Goal: Find specific page/section: Find specific page/section

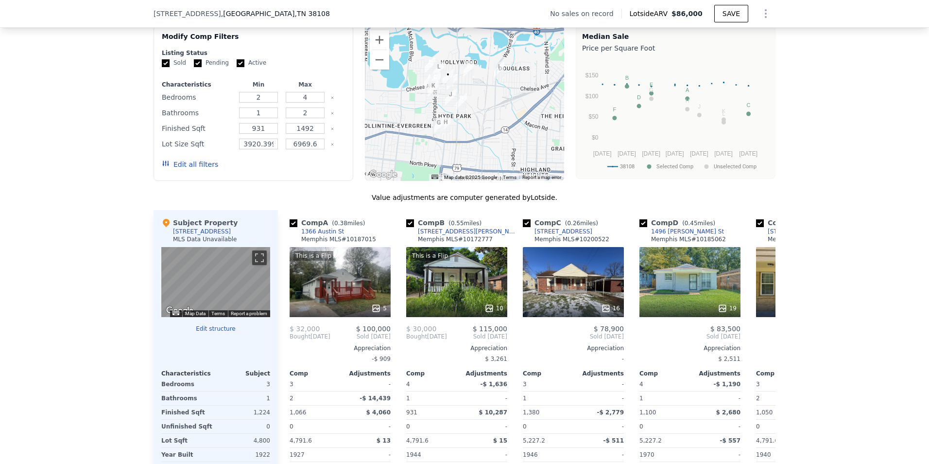
scroll to position [764, 0]
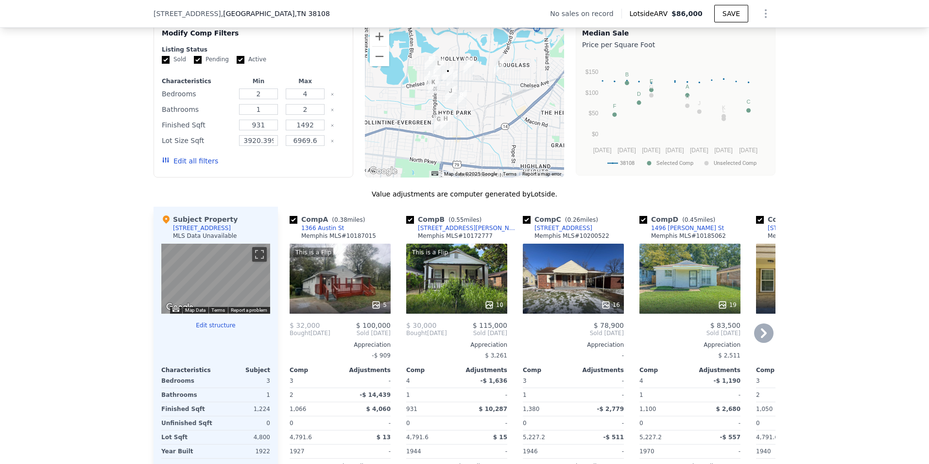
click at [758, 333] on icon at bounding box center [763, 332] width 19 height 19
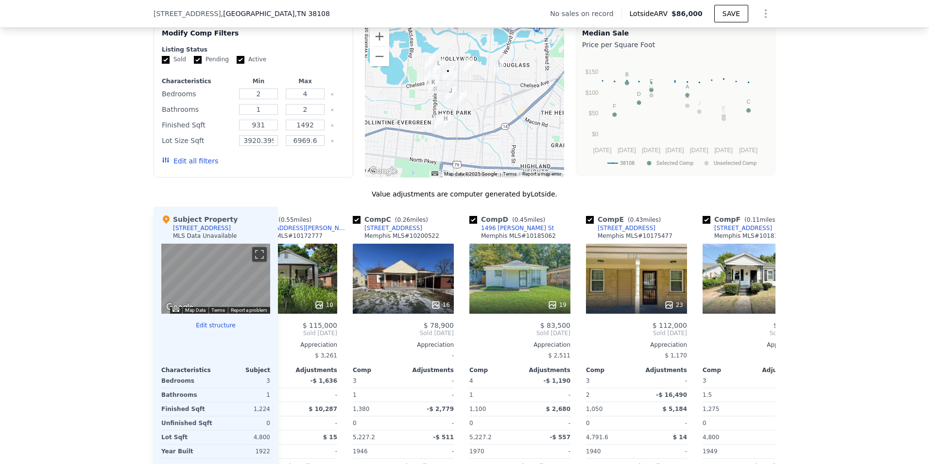
scroll to position [0, 233]
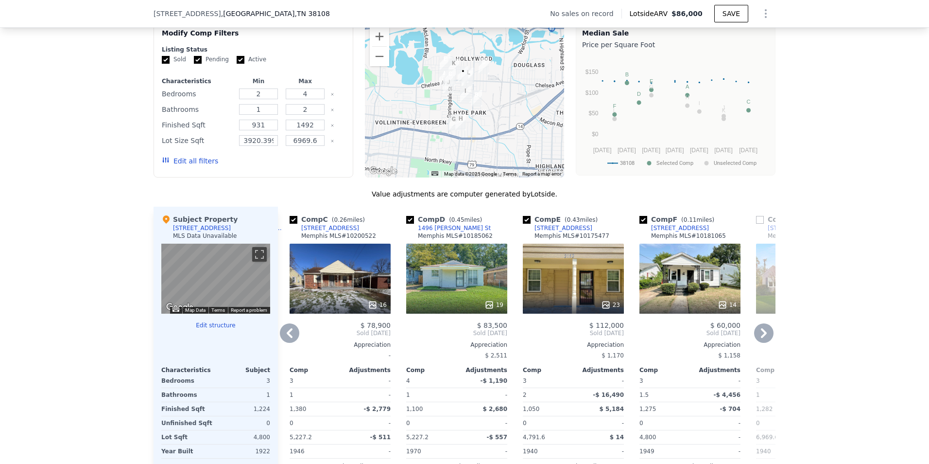
click at [282, 337] on icon at bounding box center [289, 332] width 19 height 19
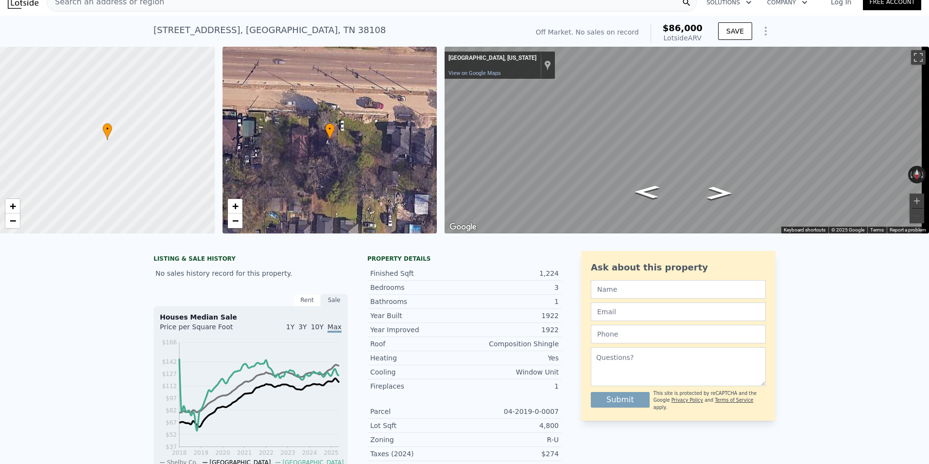
scroll to position [0, 0]
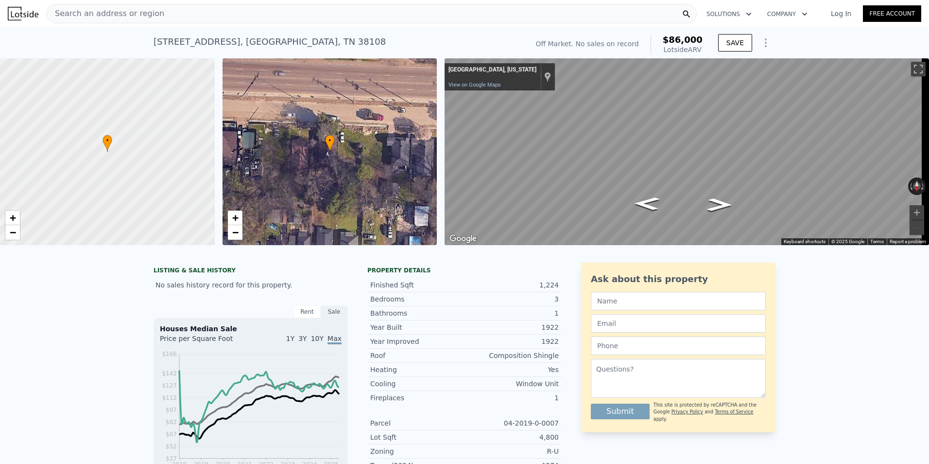
click at [539, 15] on div "Search an address or region" at bounding box center [372, 13] width 650 height 19
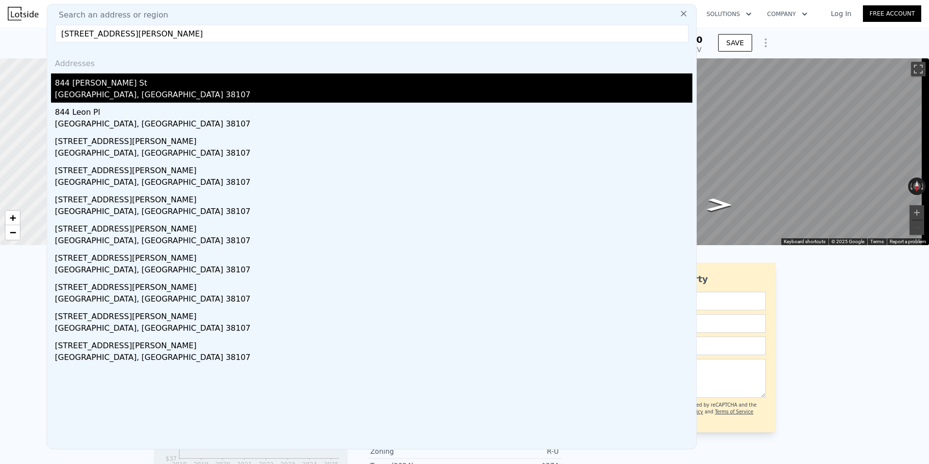
type input "[STREET_ADDRESS][PERSON_NAME]"
click at [282, 78] on div "844 [PERSON_NAME] St" at bounding box center [373, 81] width 637 height 16
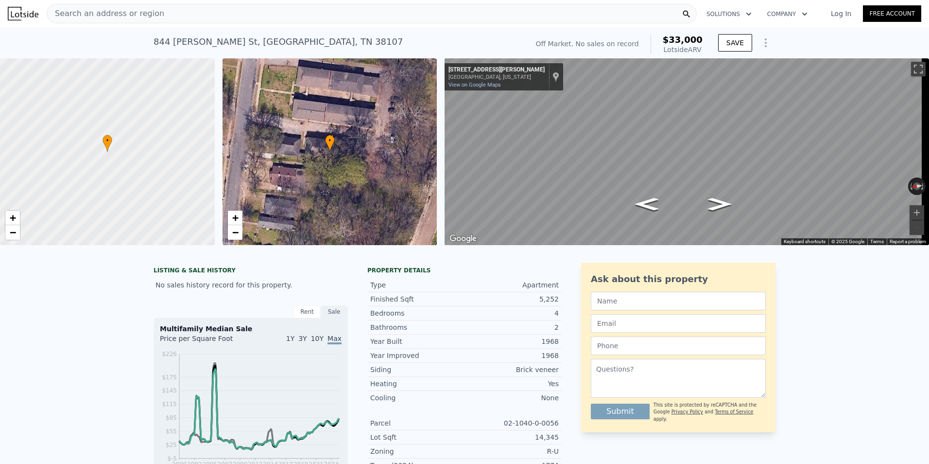
click at [170, 17] on div "Search an address or region" at bounding box center [372, 13] width 650 height 19
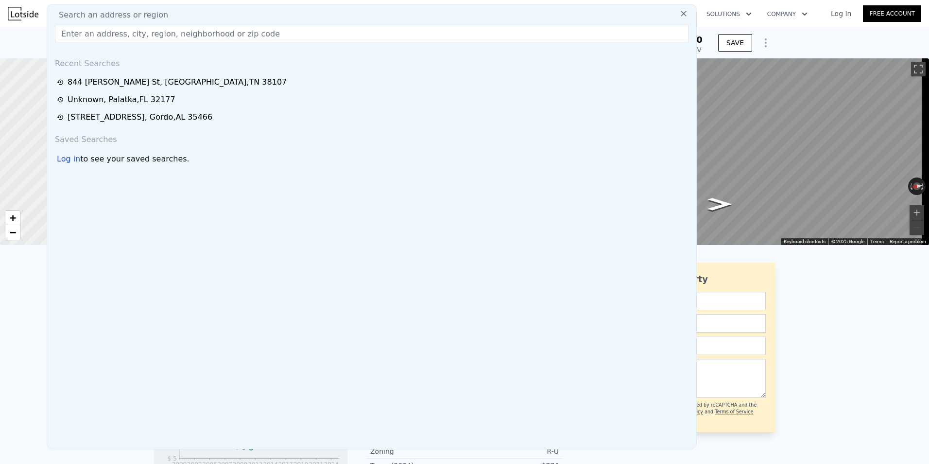
type input "[STREET_ADDRESS]"
